Goal: Task Accomplishment & Management: Use online tool/utility

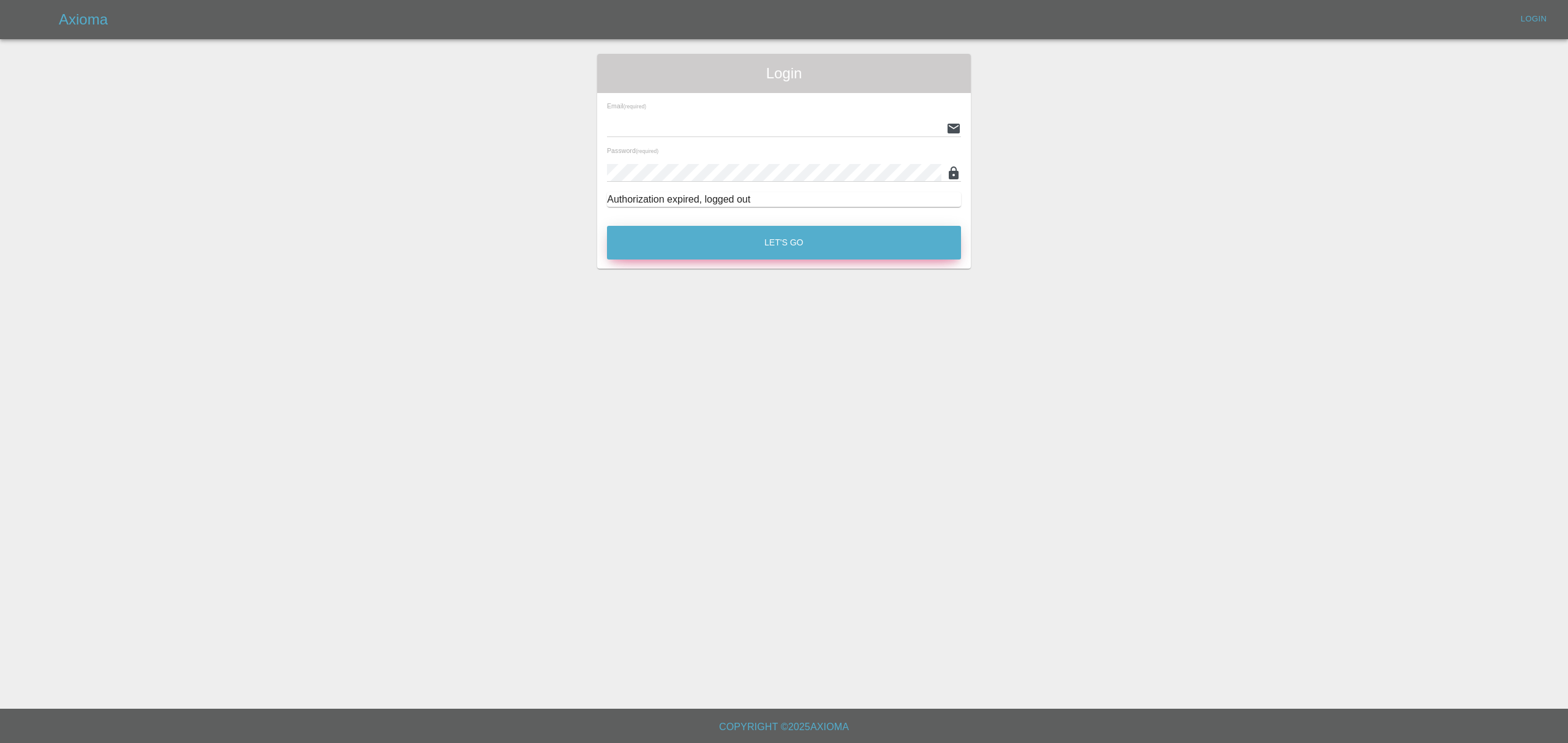
type input "[PERSON_NAME][EMAIL_ADDRESS][DOMAIN_NAME]"
click at [715, 239] on button "Let's Go" at bounding box center [784, 242] width 354 height 34
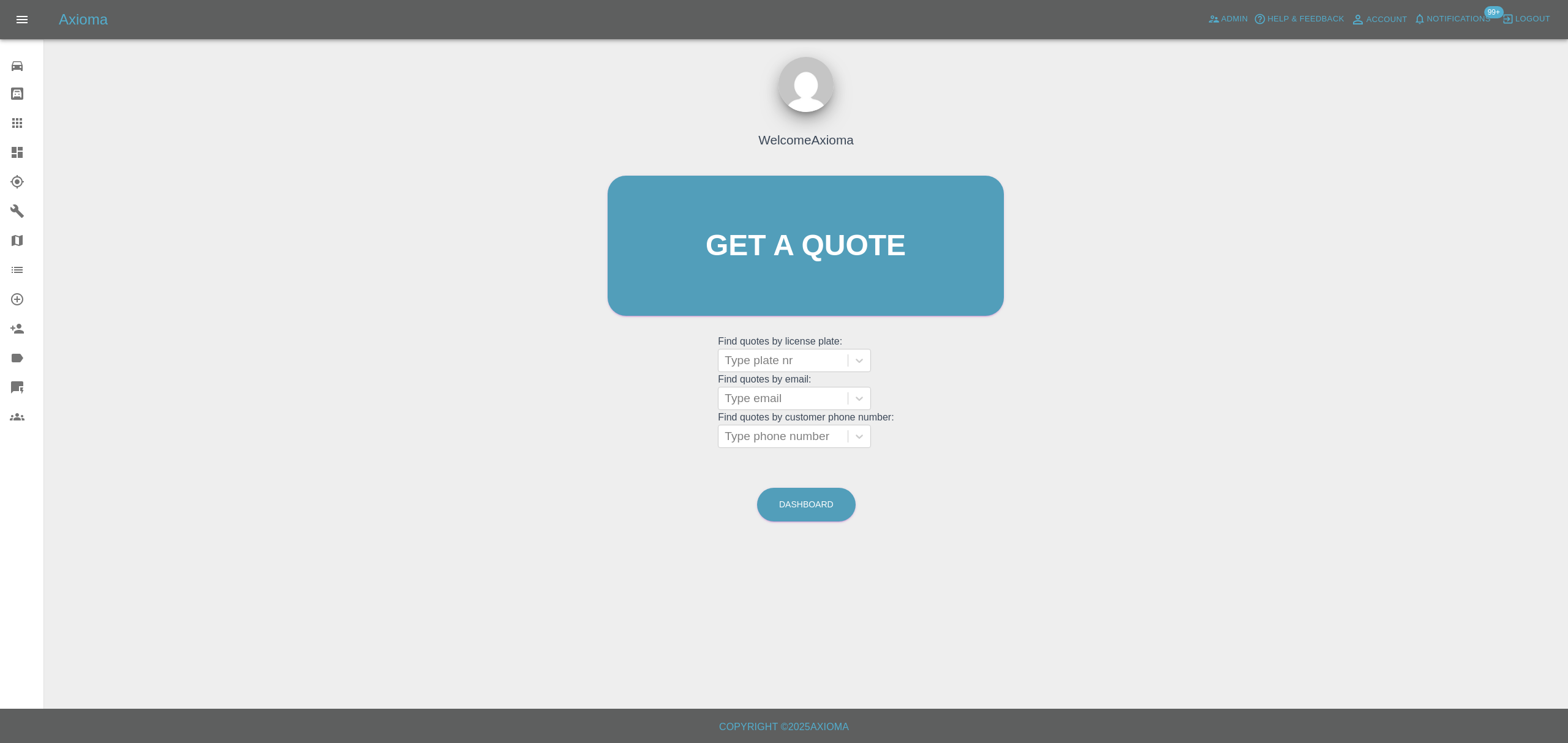
drag, startPoint x: 20, startPoint y: 120, endPoint x: 53, endPoint y: 137, distance: 37.1
click at [20, 120] on icon at bounding box center [17, 123] width 10 height 10
click at [755, 390] on div at bounding box center [783, 398] width 117 height 17
paste input "[EMAIL_ADDRESS][DOMAIN_NAME]"
type input "[EMAIL_ADDRESS][DOMAIN_NAME]"
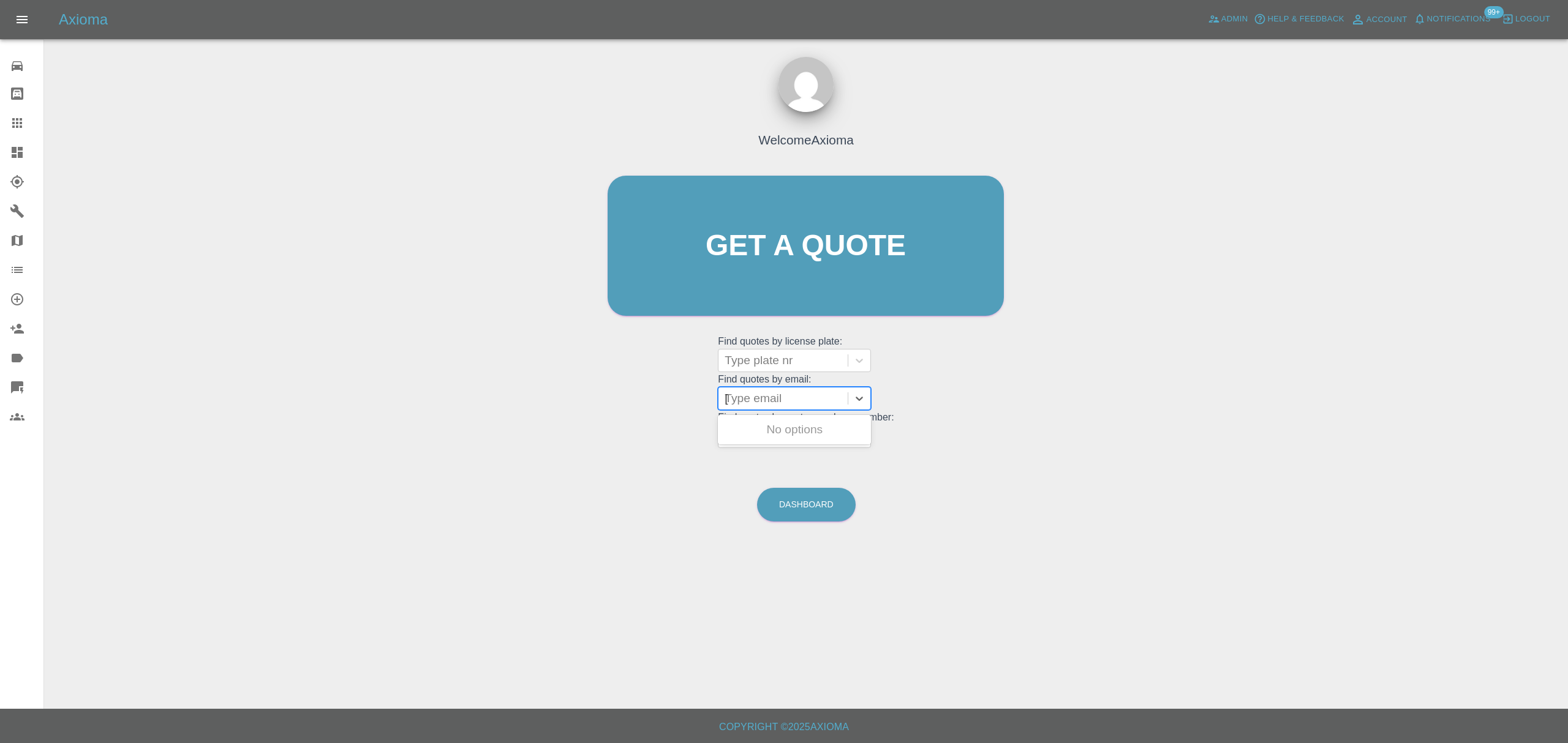
scroll to position [0, 13]
click at [772, 431] on div "LM15RXZ, Finished" at bounding box center [794, 429] width 153 height 25
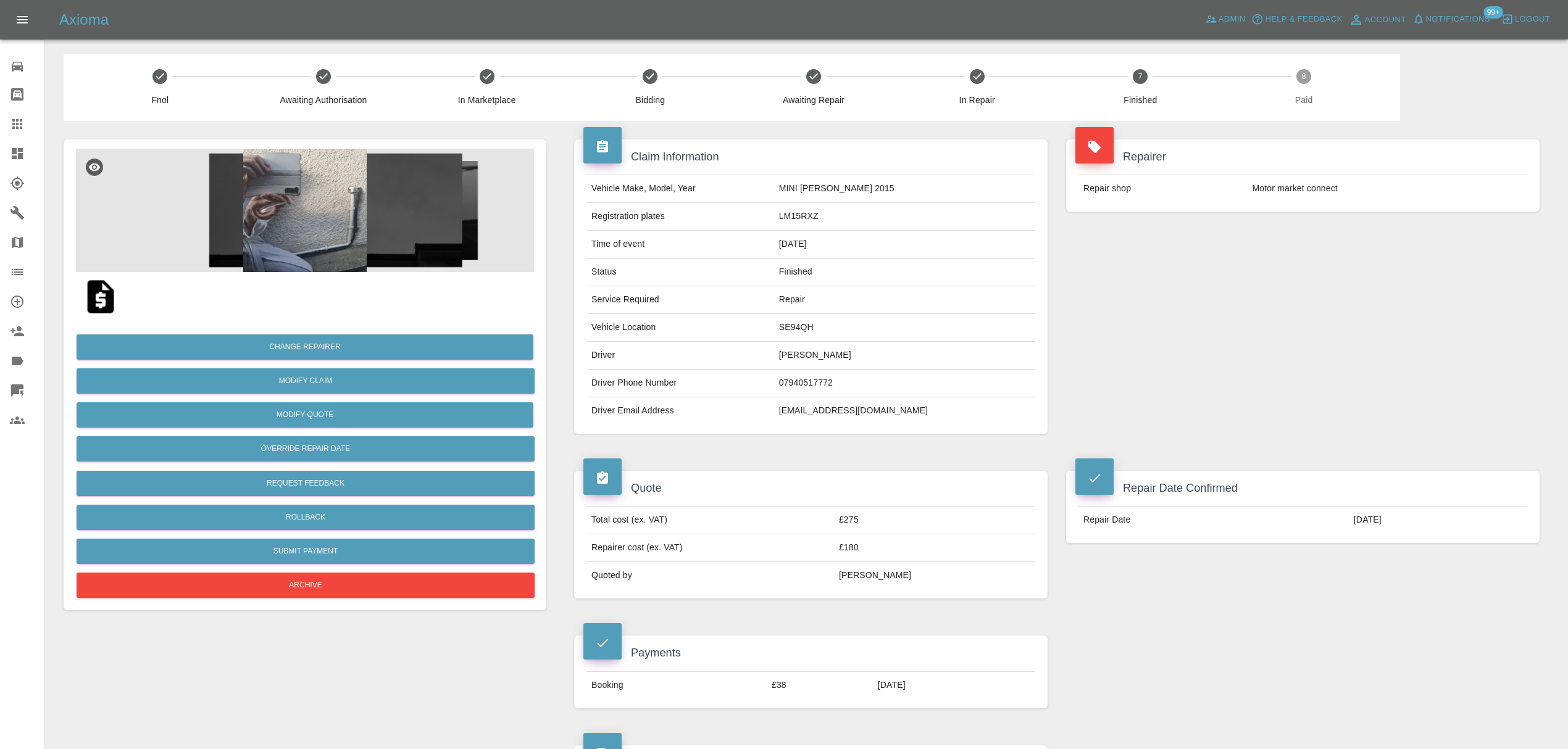
click at [857, 410] on td "[EMAIL_ADDRESS][DOMAIN_NAME]" at bounding box center [904, 411] width 261 height 27
copy div "[EMAIL_ADDRESS][DOMAIN_NAME]"
click at [6, 121] on link "Claims" at bounding box center [22, 124] width 44 height 30
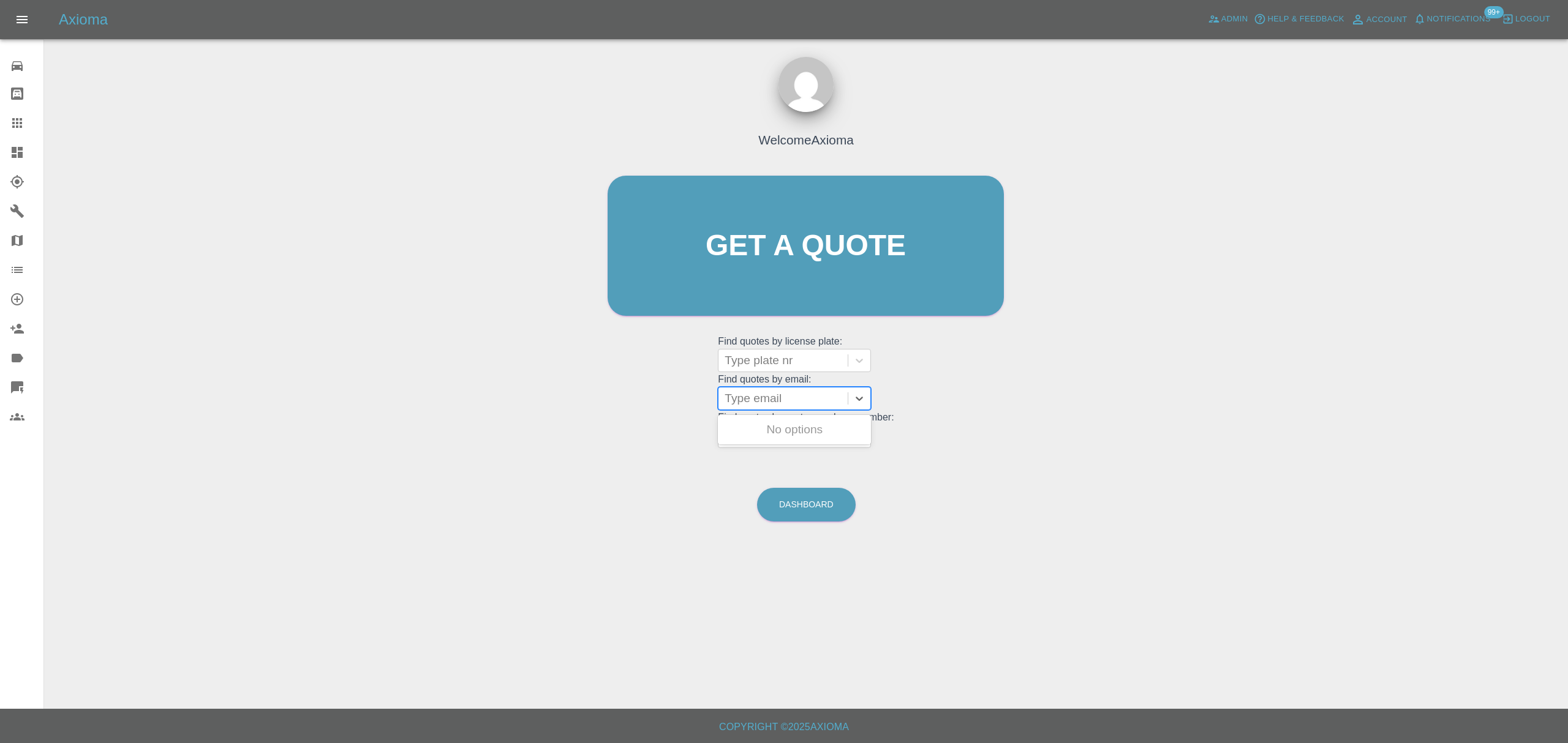
click at [788, 403] on div at bounding box center [783, 398] width 117 height 17
paste input "[EMAIL_ADDRESS][DOMAIN_NAME]"
type input "[EMAIL_ADDRESS][DOMAIN_NAME]"
click at [785, 435] on div "LV69LJK, Finished" at bounding box center [794, 429] width 153 height 25
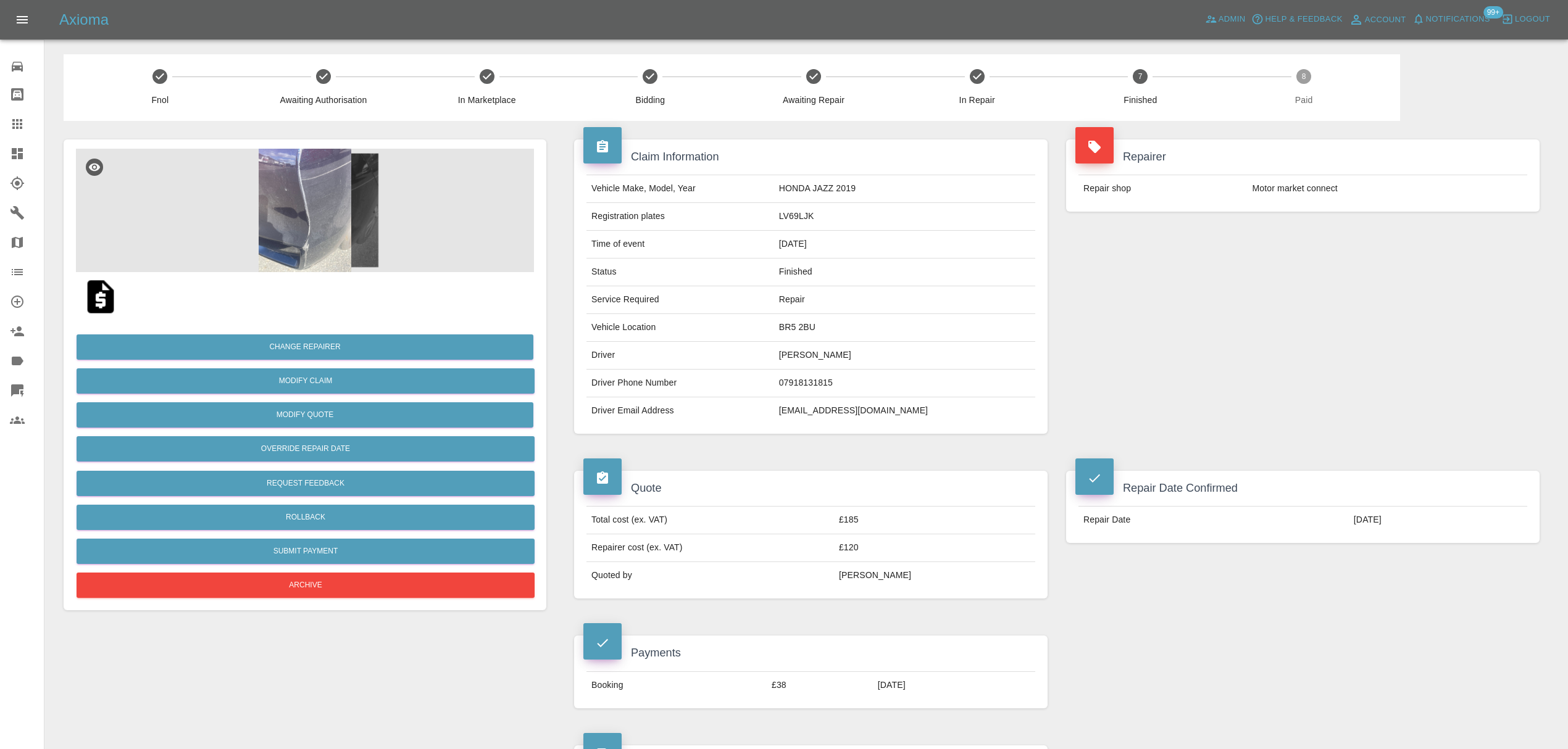
click at [25, 124] on div at bounding box center [27, 124] width 35 height 15
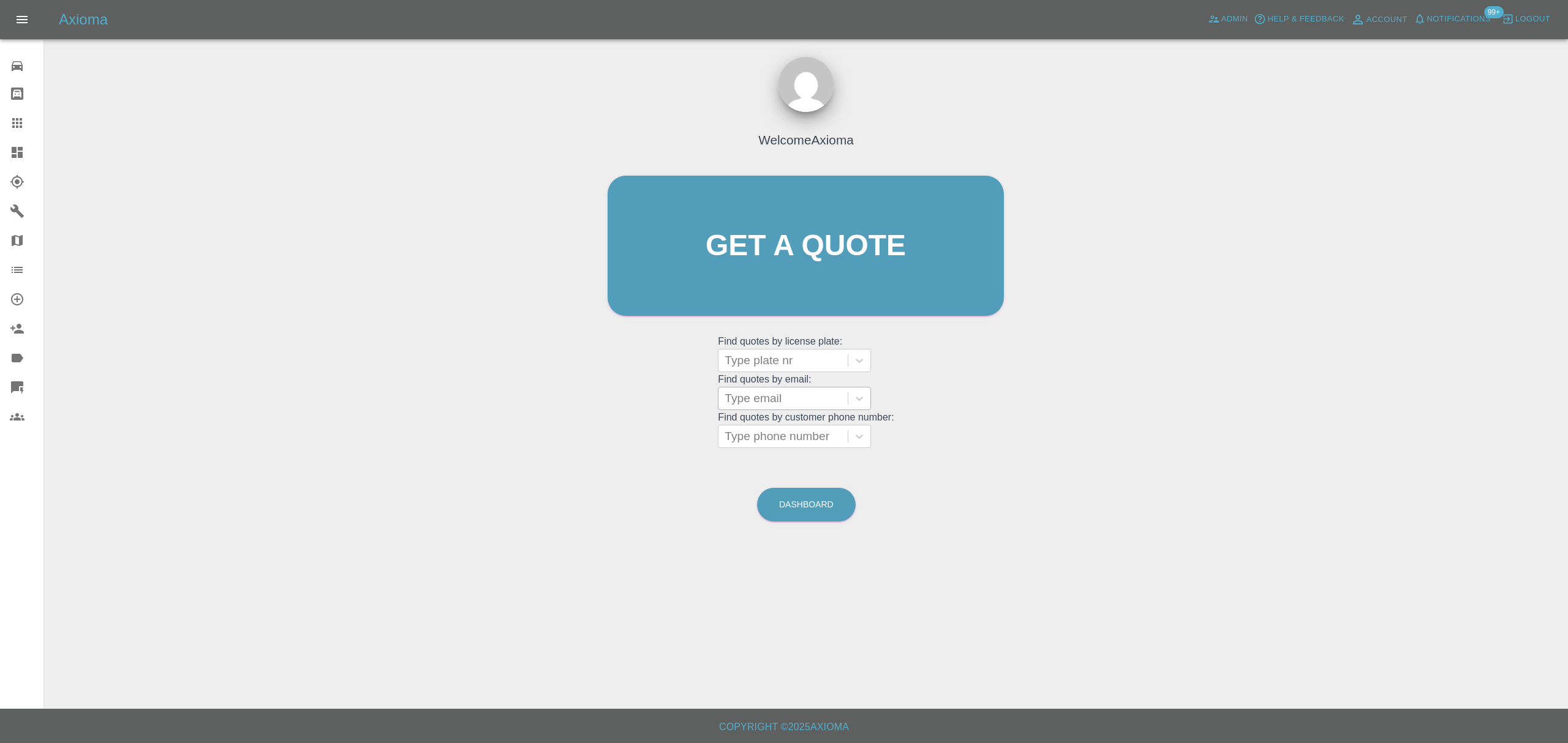
click at [777, 400] on div at bounding box center [783, 398] width 117 height 17
paste input "[PERSON_NAME][EMAIL_ADDRESS][PERSON_NAME][DOMAIN_NAME]"
type input "[PERSON_NAME][EMAIL_ADDRESS][PERSON_NAME][DOMAIN_NAME]"
click at [780, 424] on div "LC66WWB, Finished" at bounding box center [794, 429] width 153 height 25
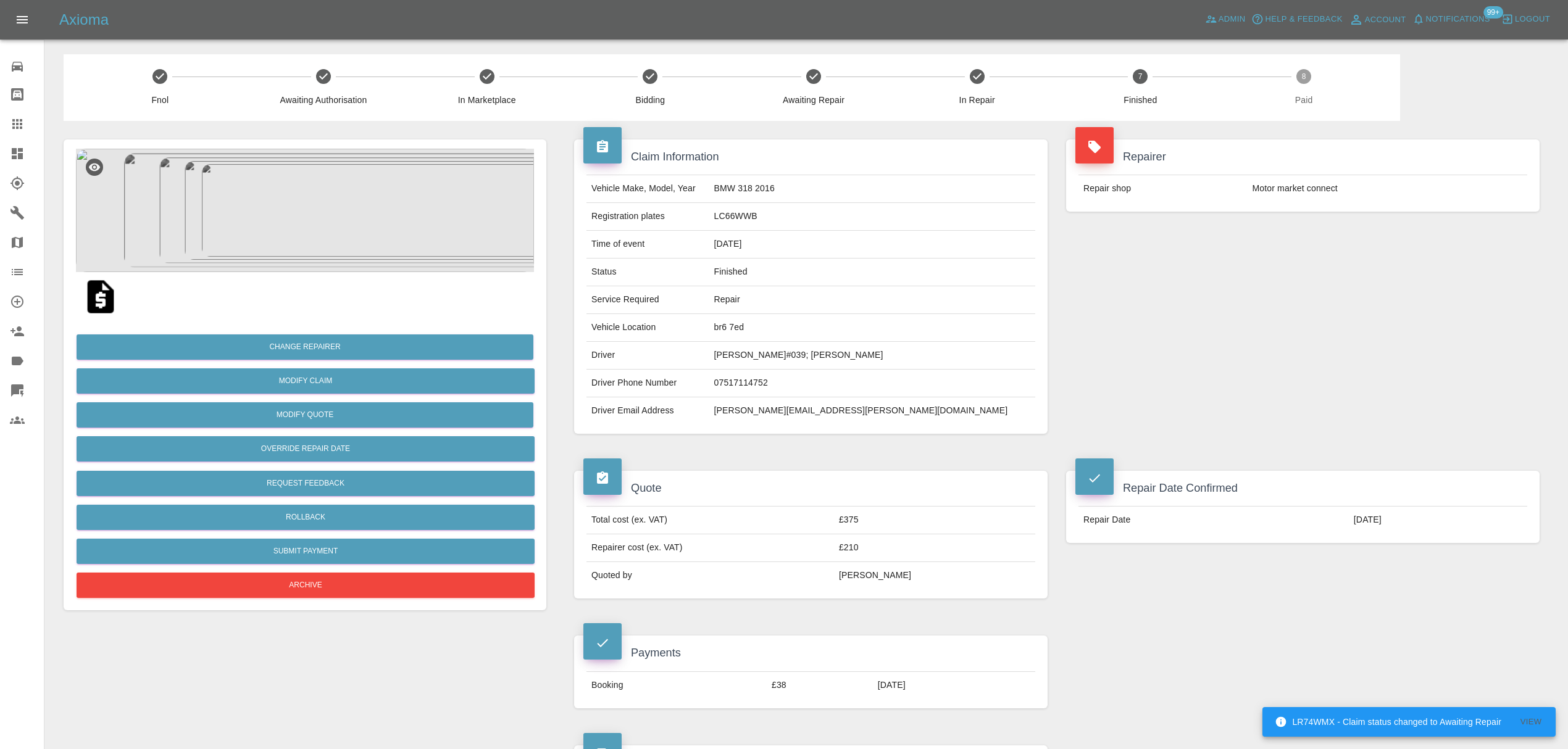
click at [850, 416] on td "[PERSON_NAME][EMAIL_ADDRESS][PERSON_NAME][DOMAIN_NAME]" at bounding box center [872, 411] width 326 height 27
copy div "[PERSON_NAME][EMAIL_ADDRESS][PERSON_NAME][DOMAIN_NAME]"
click at [25, 119] on div at bounding box center [27, 124] width 35 height 15
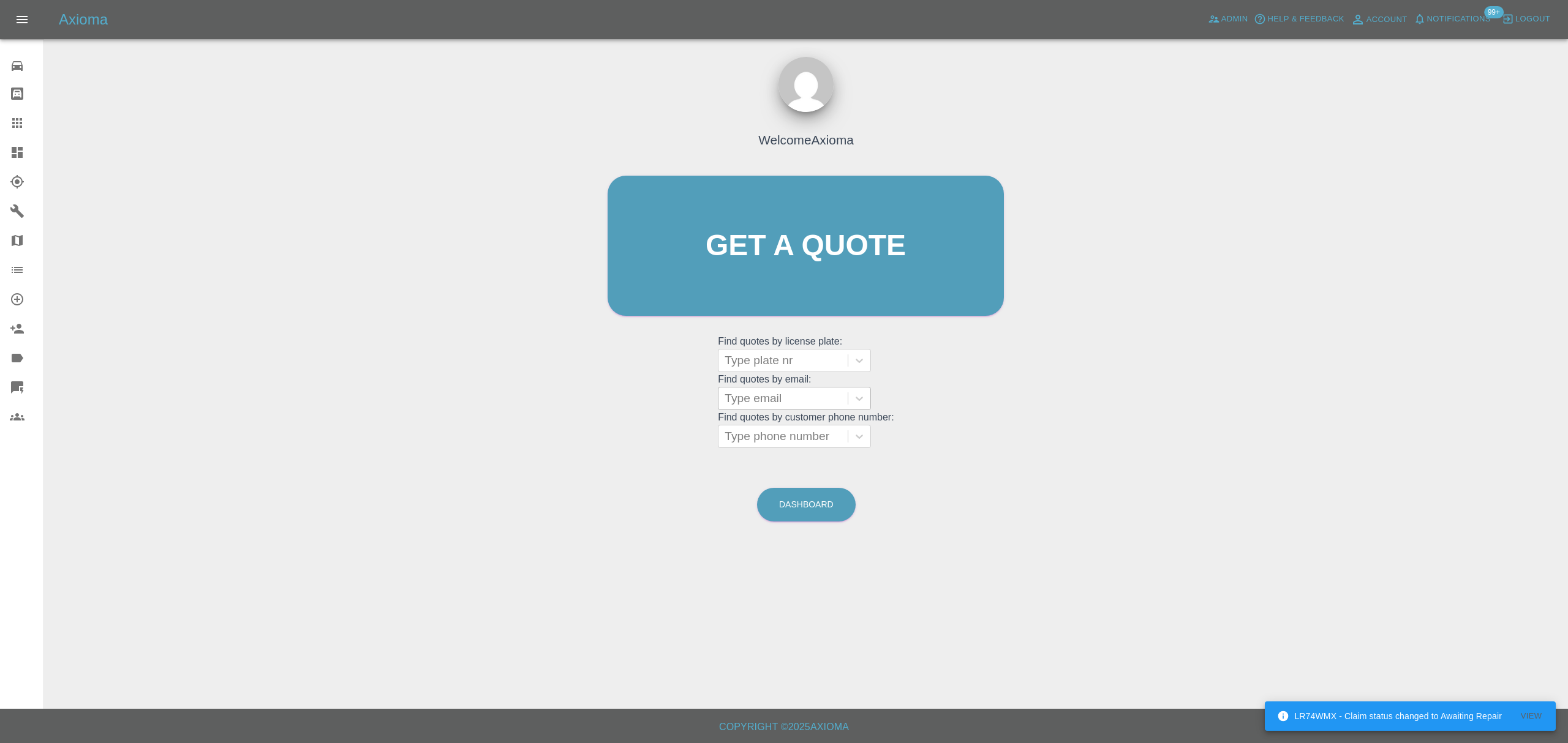
click at [766, 394] on div at bounding box center [783, 398] width 117 height 17
paste input "[EMAIL_ADDRESS][DOMAIN_NAME]"
type input "[EMAIL_ADDRESS][DOMAIN_NAME]"
click at [767, 429] on div "LG21VCF, Finished" at bounding box center [794, 429] width 153 height 25
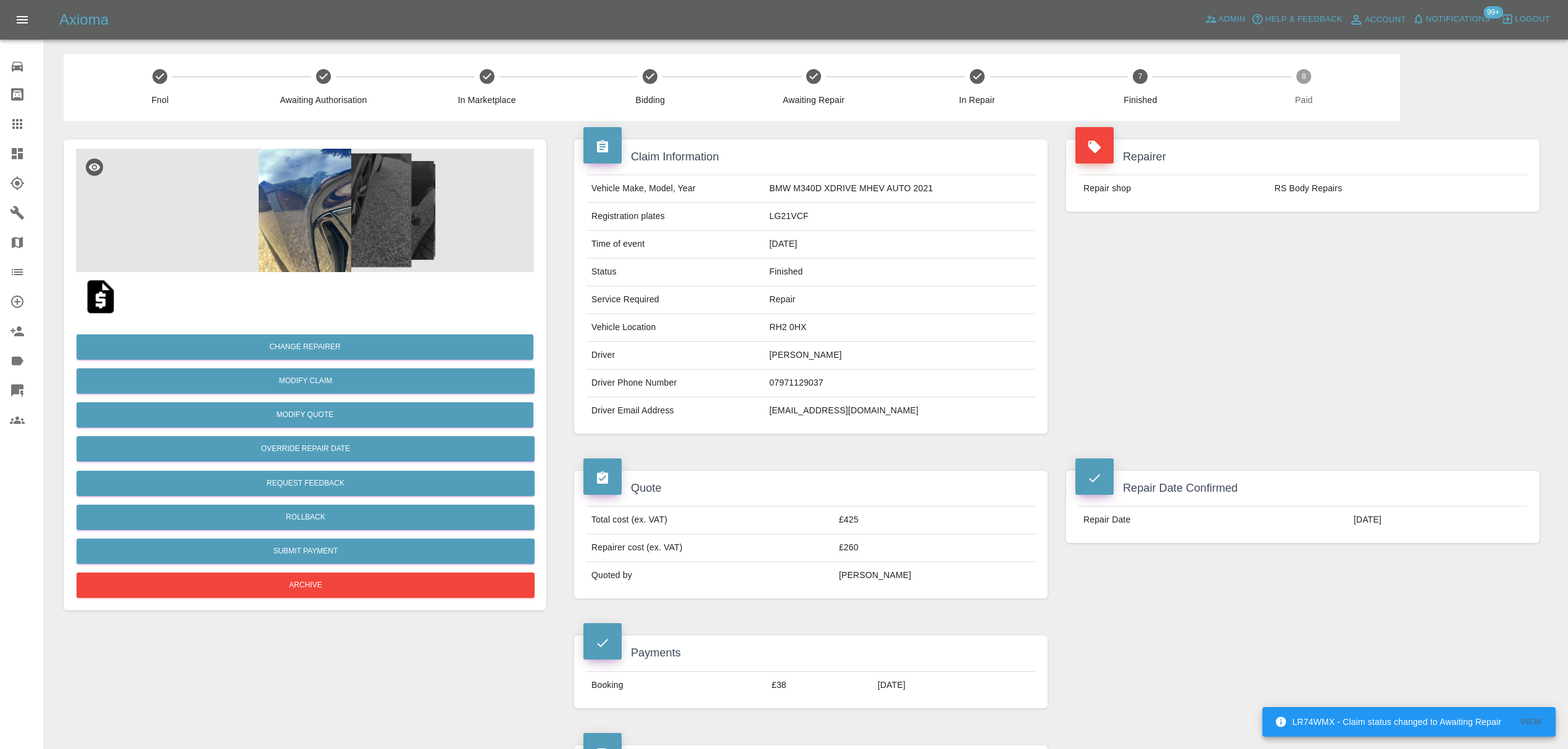
click at [805, 424] on td "[EMAIL_ADDRESS][DOMAIN_NAME]" at bounding box center [899, 411] width 271 height 27
click at [810, 416] on td "[EMAIL_ADDRESS][DOMAIN_NAME]" at bounding box center [899, 411] width 271 height 27
copy div "[EMAIL_ADDRESS][DOMAIN_NAME]"
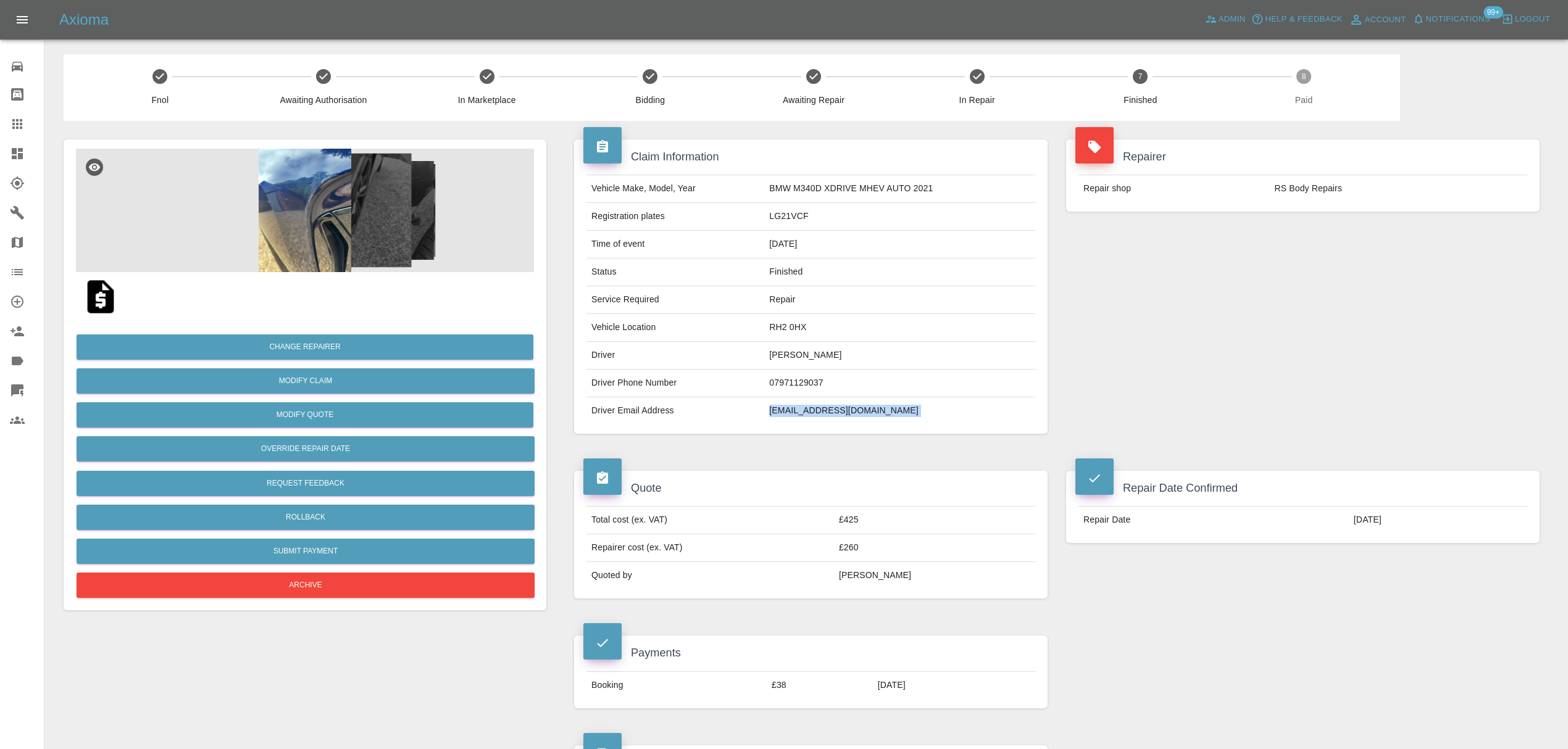
click at [16, 127] on icon at bounding box center [17, 124] width 10 height 10
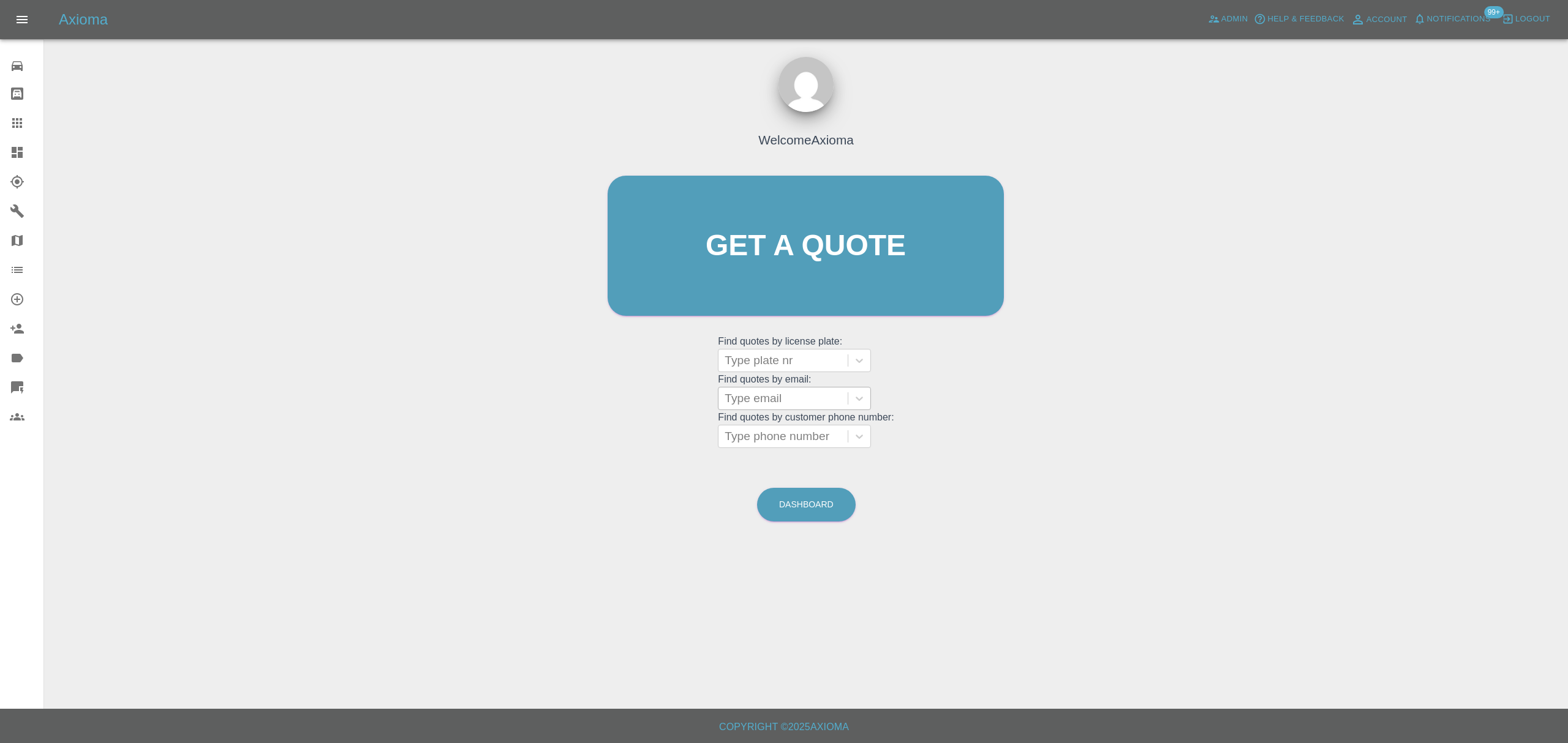
click at [760, 403] on div at bounding box center [783, 398] width 117 height 17
paste input "[EMAIL_ADDRESS][DOMAIN_NAME]"
type input "[EMAIL_ADDRESS][DOMAIN_NAME]"
click at [758, 429] on div "SM60DLN, Finished" at bounding box center [794, 429] width 153 height 25
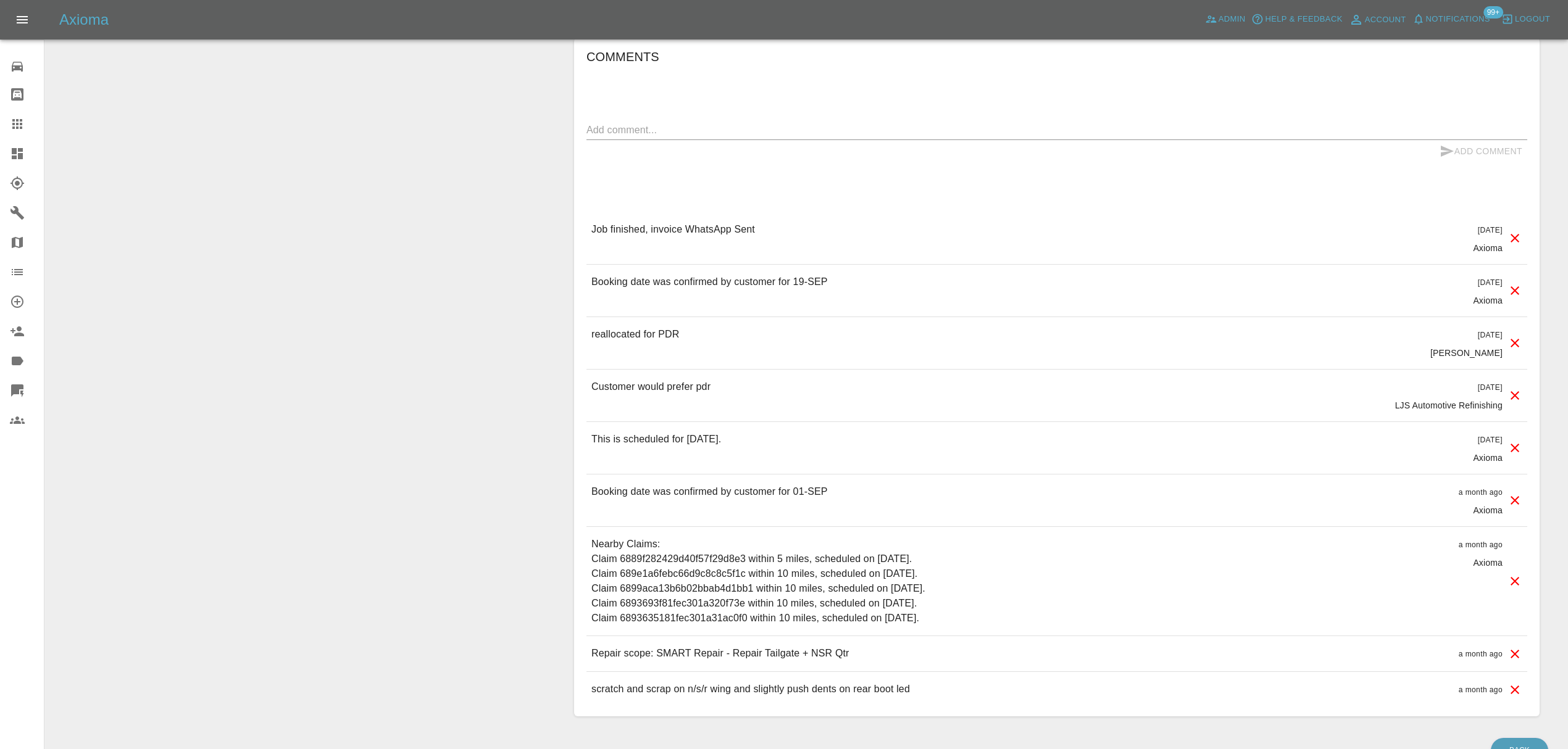
scroll to position [958, 0]
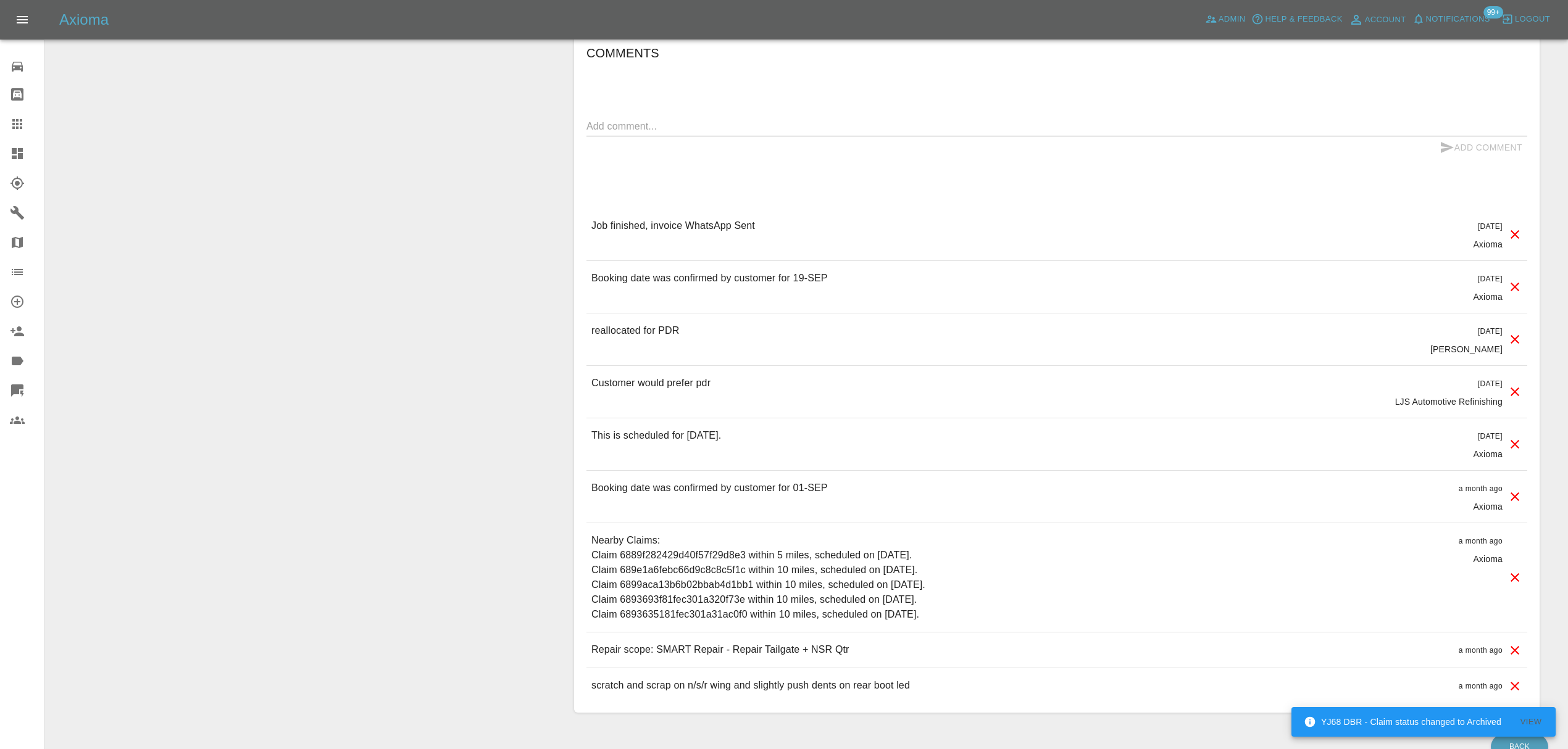
drag, startPoint x: 11, startPoint y: 119, endPoint x: 28, endPoint y: 129, distance: 19.7
click at [11, 119] on icon at bounding box center [17, 124] width 15 height 15
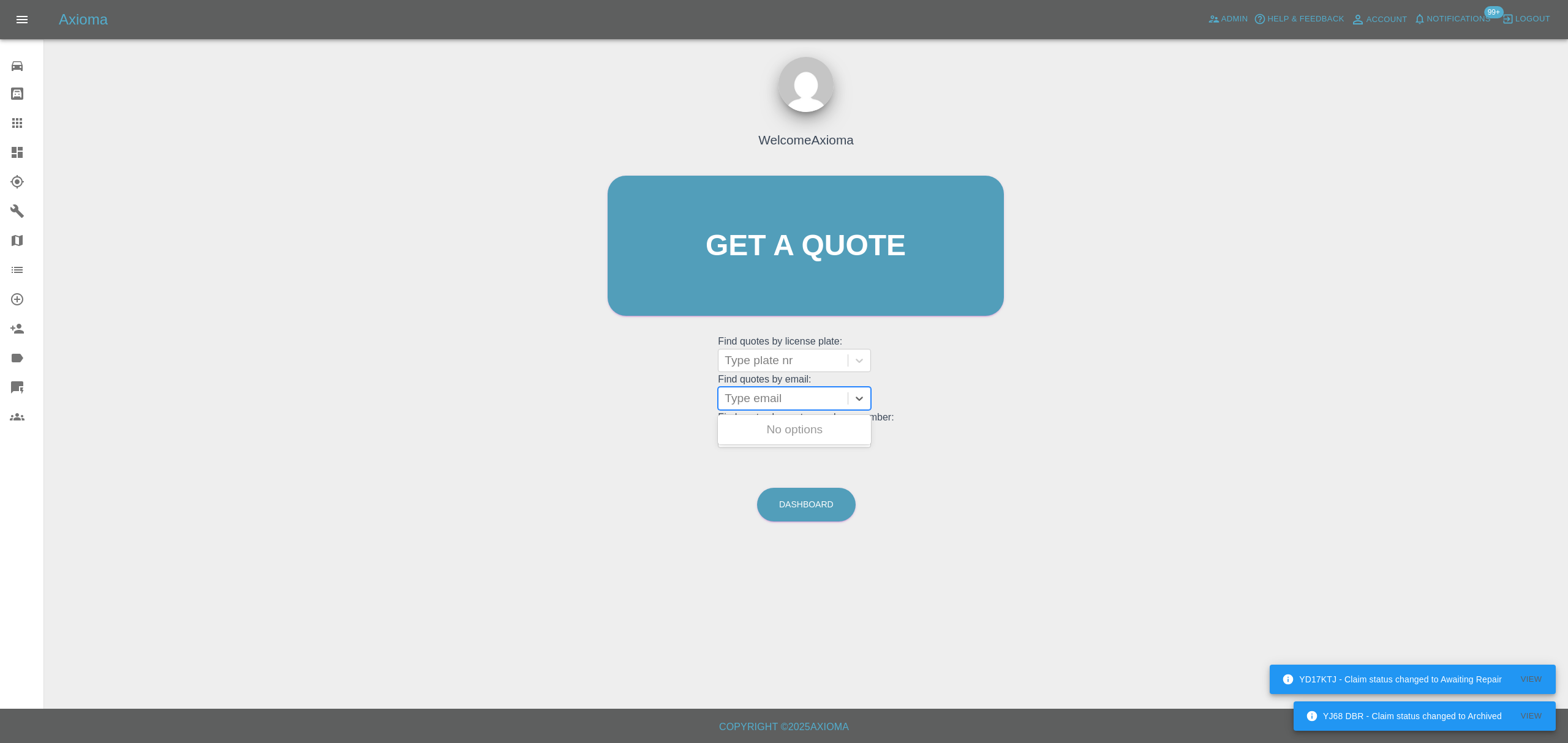
click at [820, 398] on div at bounding box center [783, 398] width 117 height 17
paste input "[PERSON_NAME][EMAIL_ADDRESS][DOMAIN_NAME]"
type input "[PERSON_NAME][EMAIL_ADDRESS][DOMAIN_NAME]"
click at [809, 431] on div "PEUGEOT EXPERT PANEL VAN 2025 MODEL, Awaiting Repair" at bounding box center [794, 444] width 153 height 54
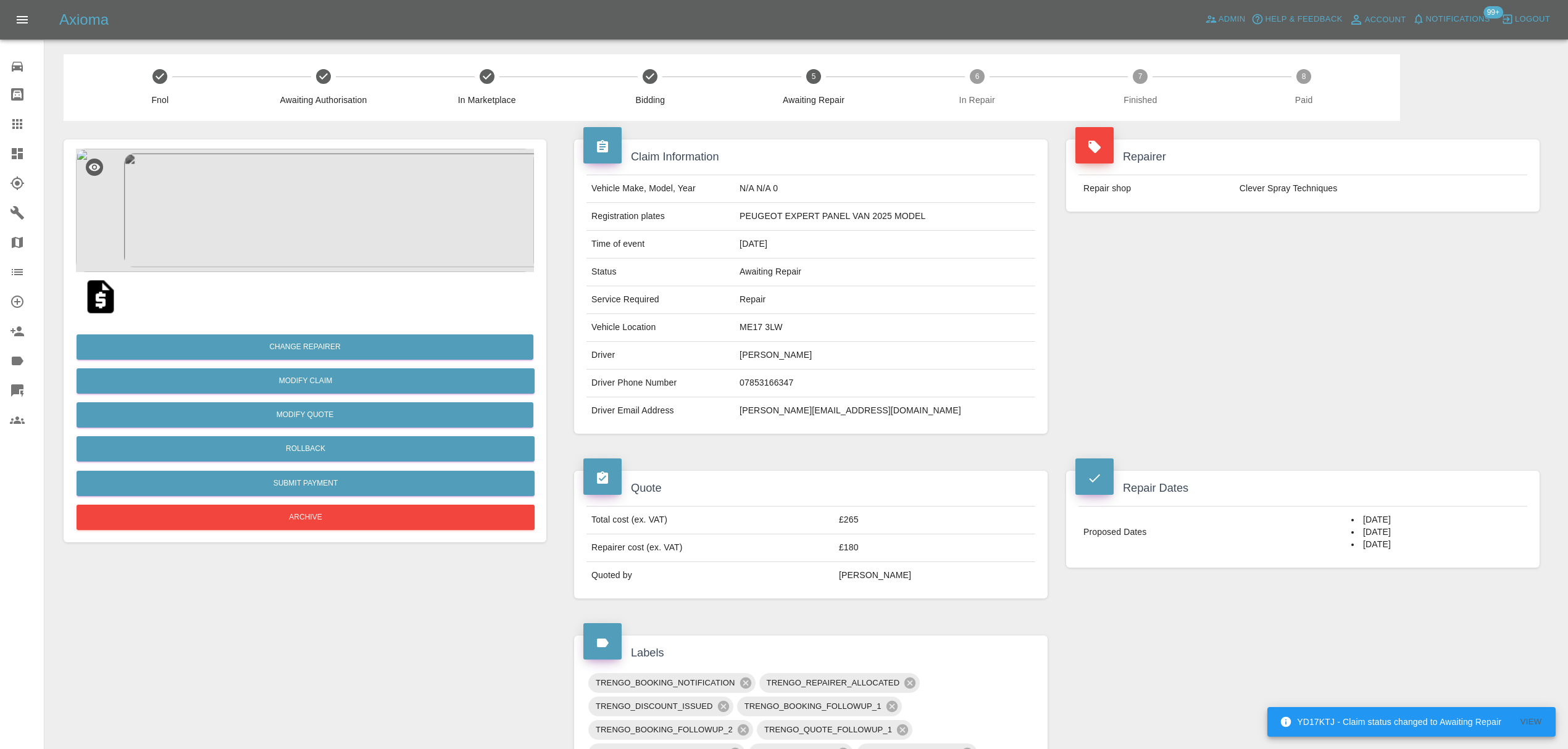
drag, startPoint x: 2, startPoint y: 114, endPoint x: 9, endPoint y: 117, distance: 7.6
click at [2, 114] on link "Claims" at bounding box center [22, 124] width 44 height 30
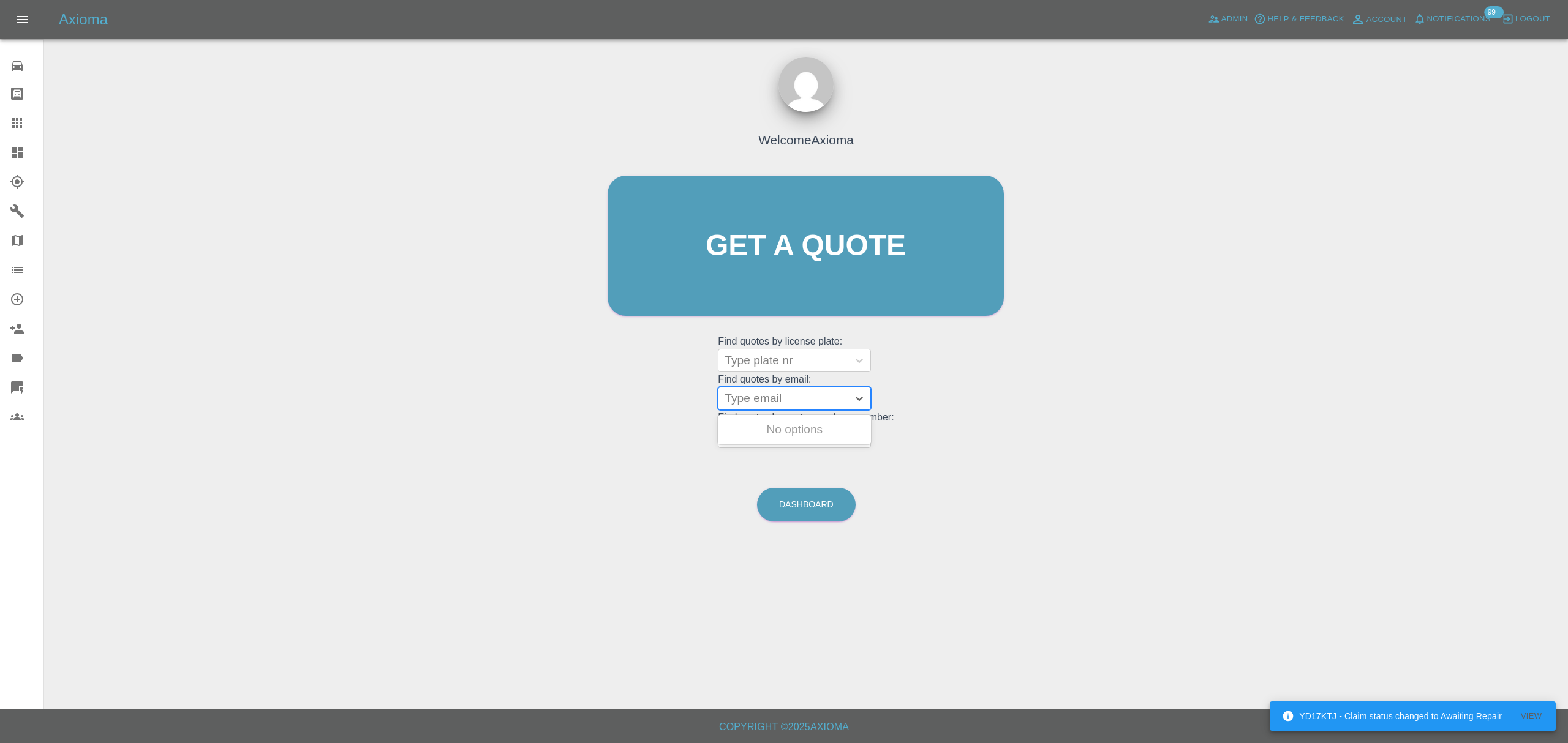
click at [758, 405] on div at bounding box center [783, 398] width 117 height 17
paste input "[EMAIL_ADDRESS][DOMAIN_NAME]"
type input "[EMAIL_ADDRESS][DOMAIN_NAME]"
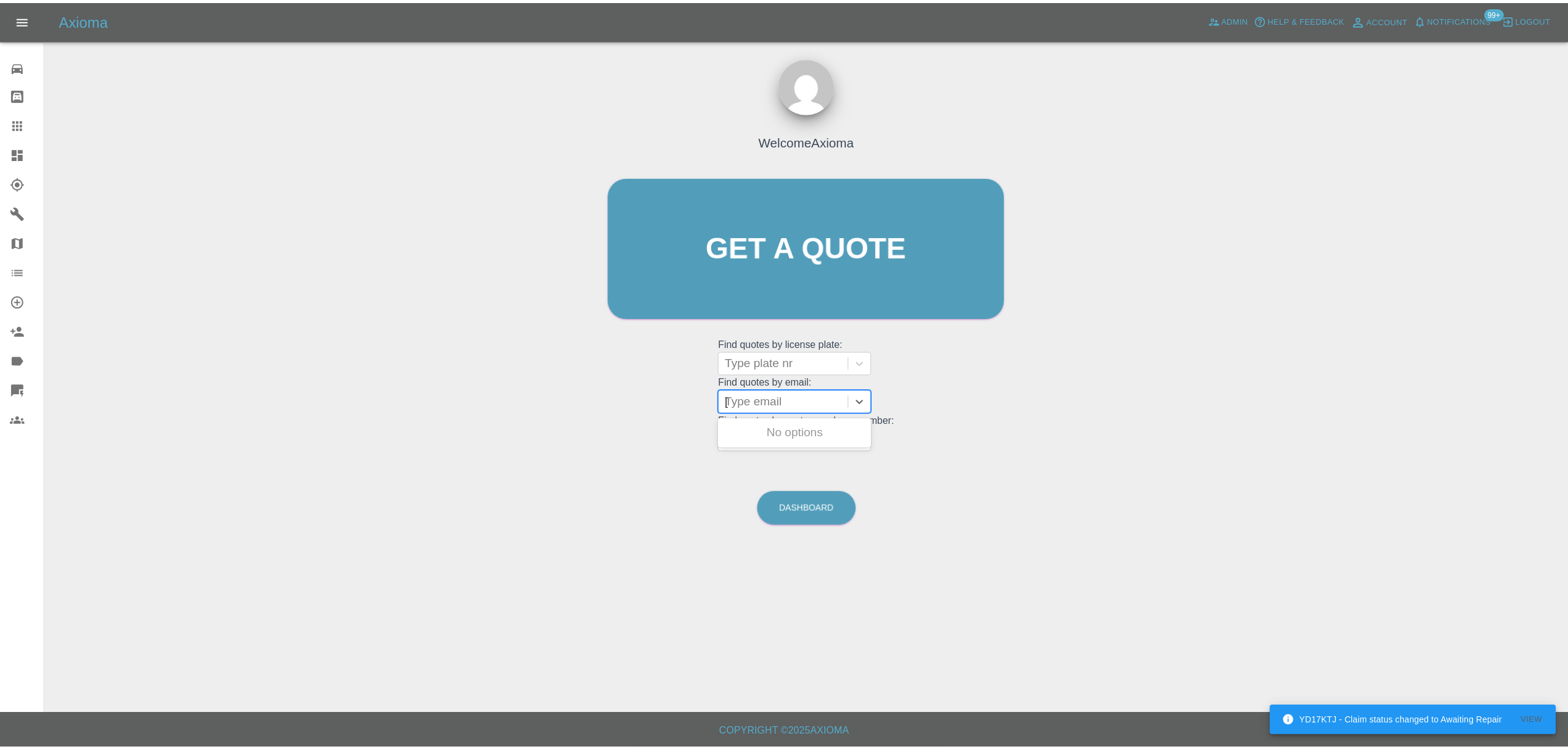
scroll to position [0, 23]
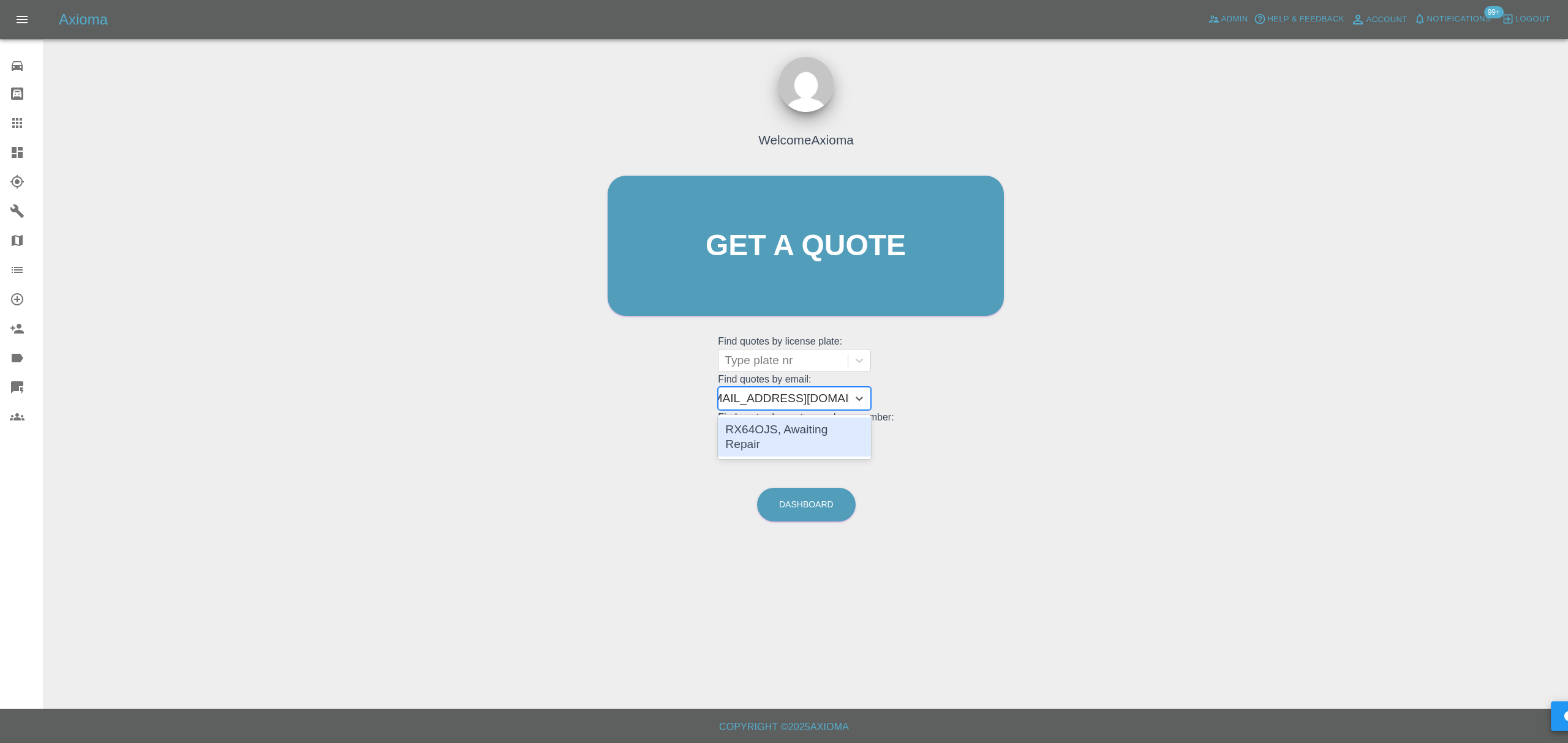
click at [760, 424] on div "RX64OJS, Awaiting Repair" at bounding box center [794, 437] width 153 height 39
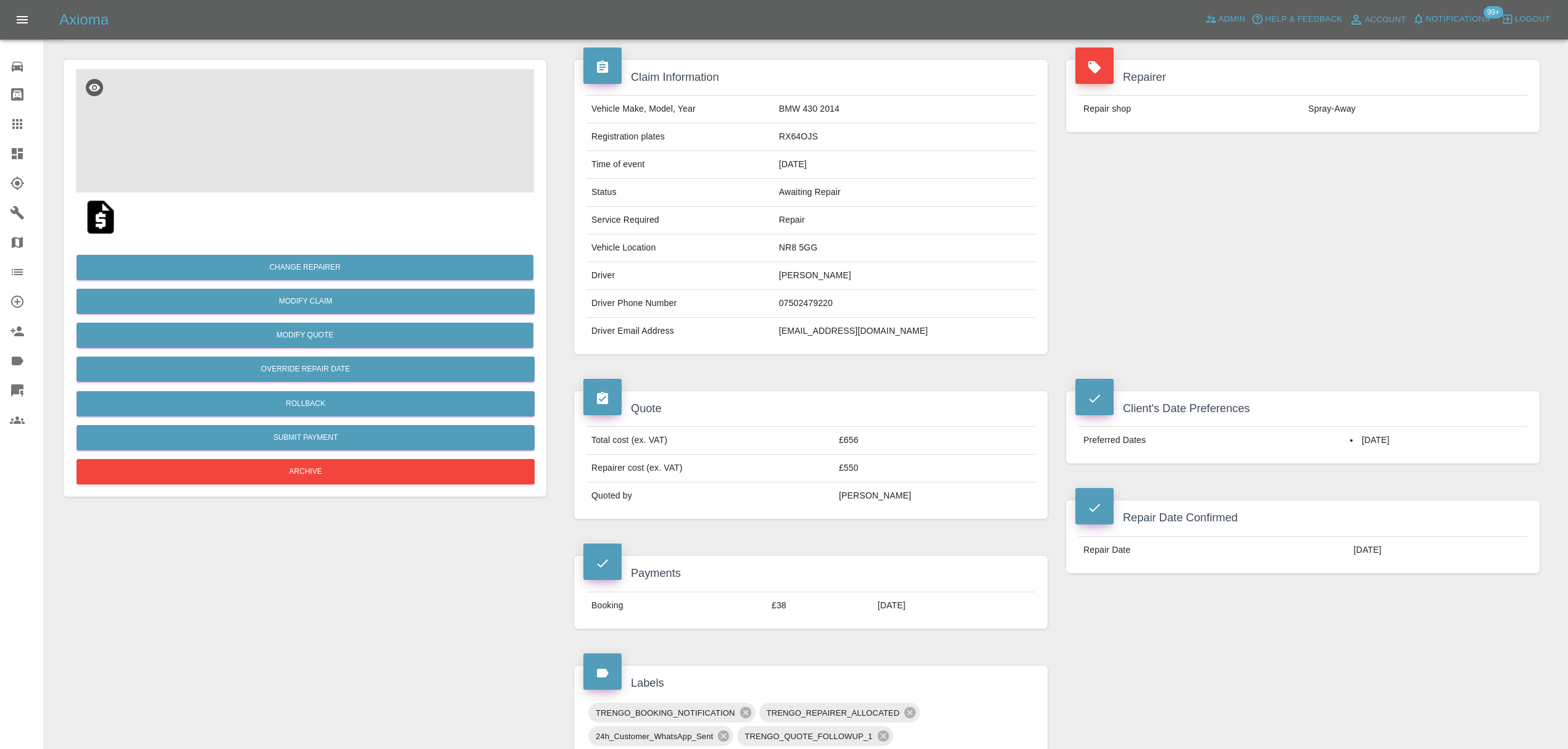
scroll to position [50, 0]
